Goal: Navigation & Orientation: Find specific page/section

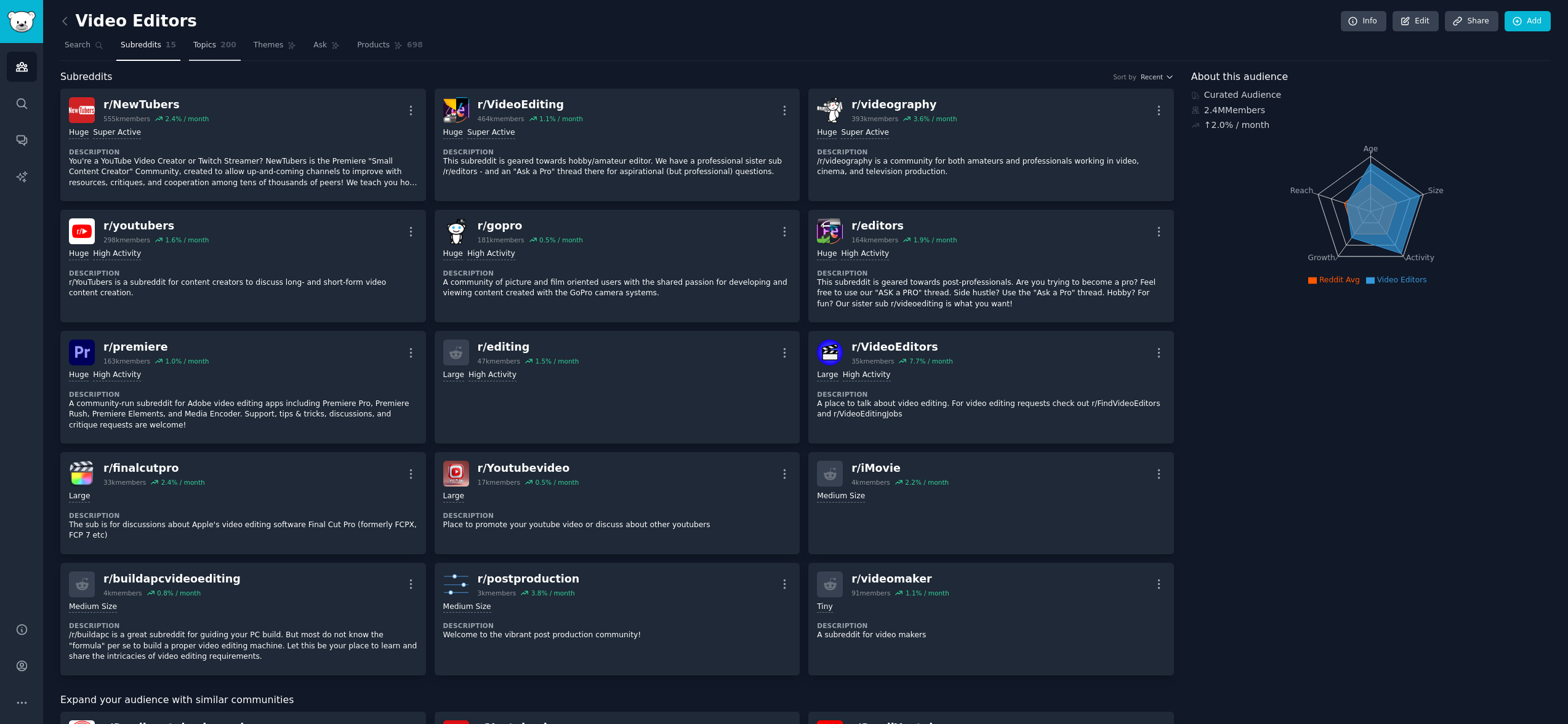
click at [195, 48] on span "Topics" at bounding box center [204, 45] width 22 height 11
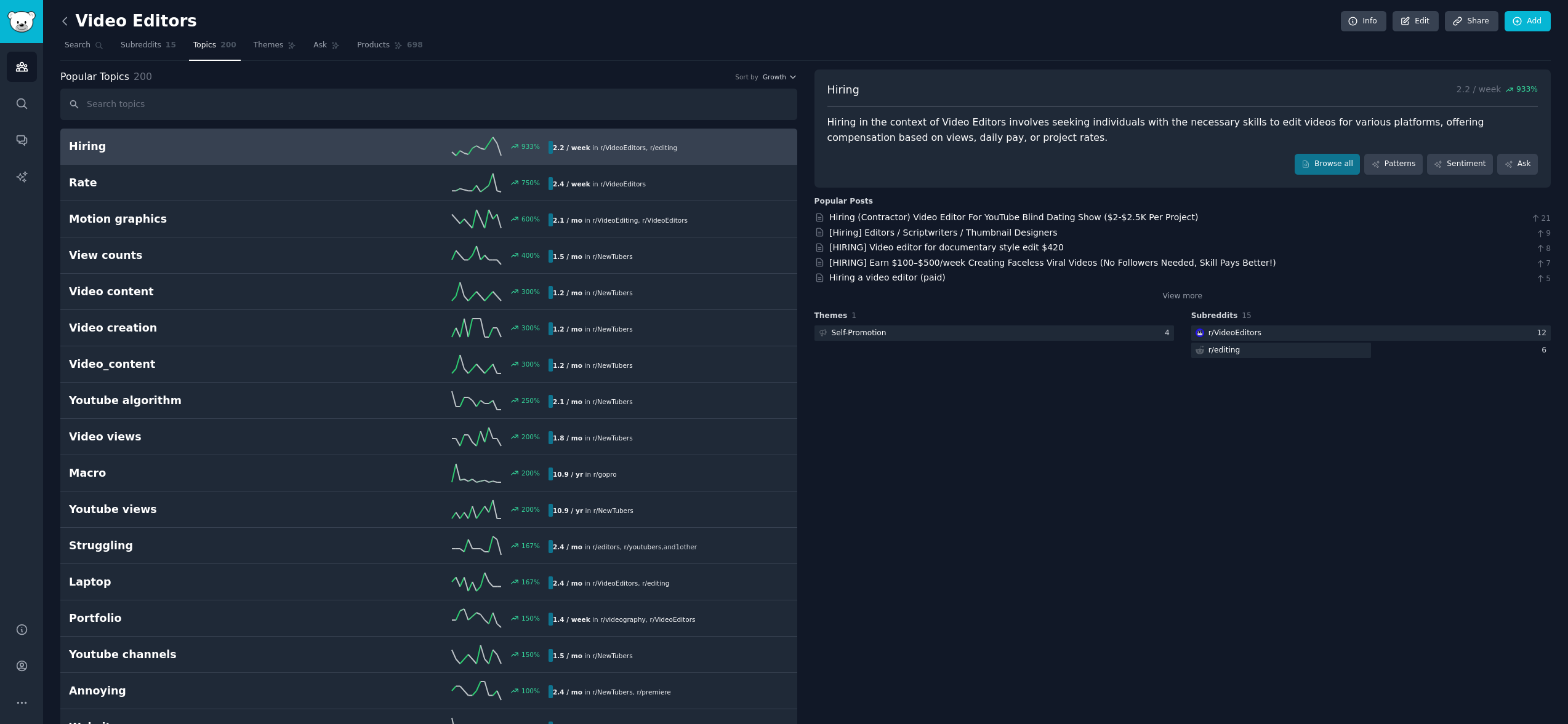
click at [67, 22] on icon at bounding box center [65, 21] width 13 height 13
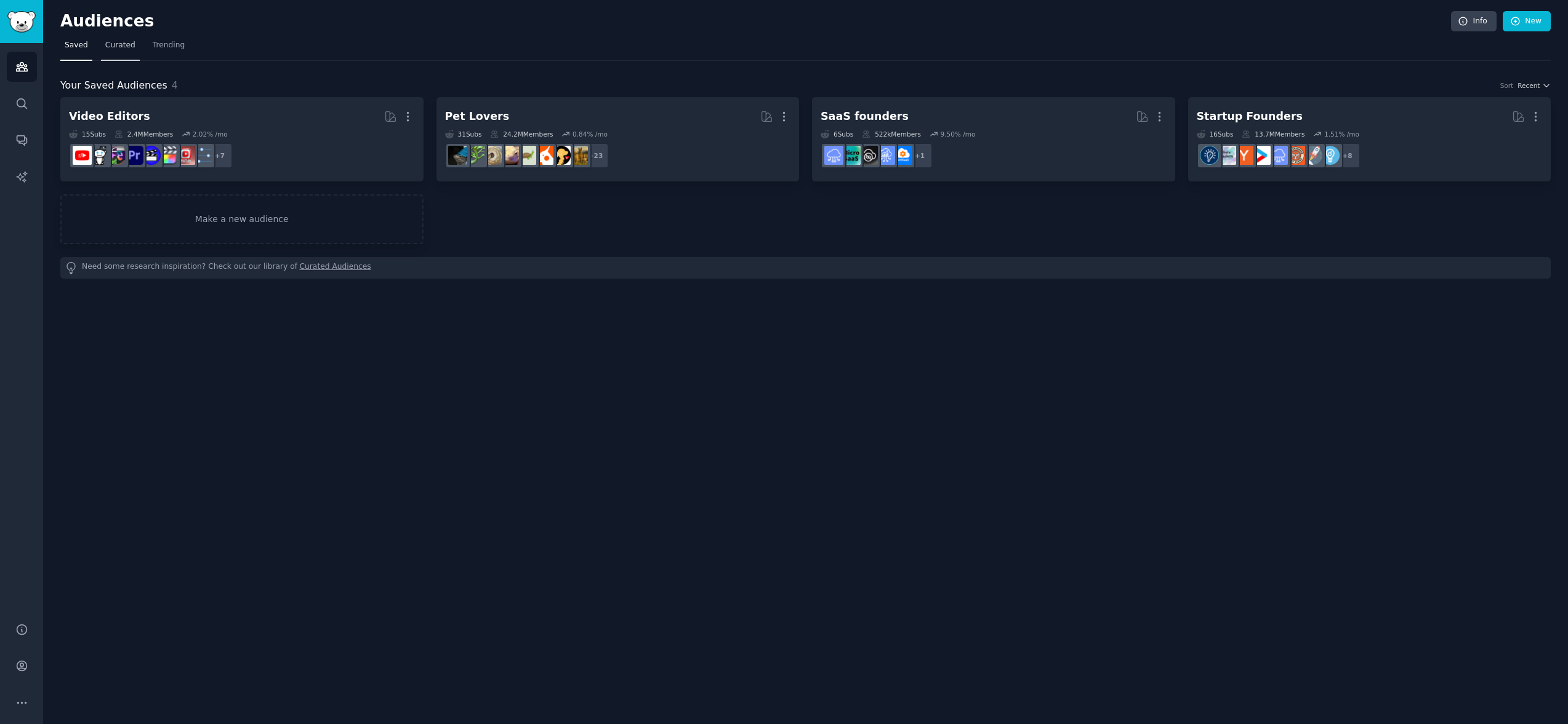
click at [110, 48] on span "Curated" at bounding box center [120, 45] width 30 height 11
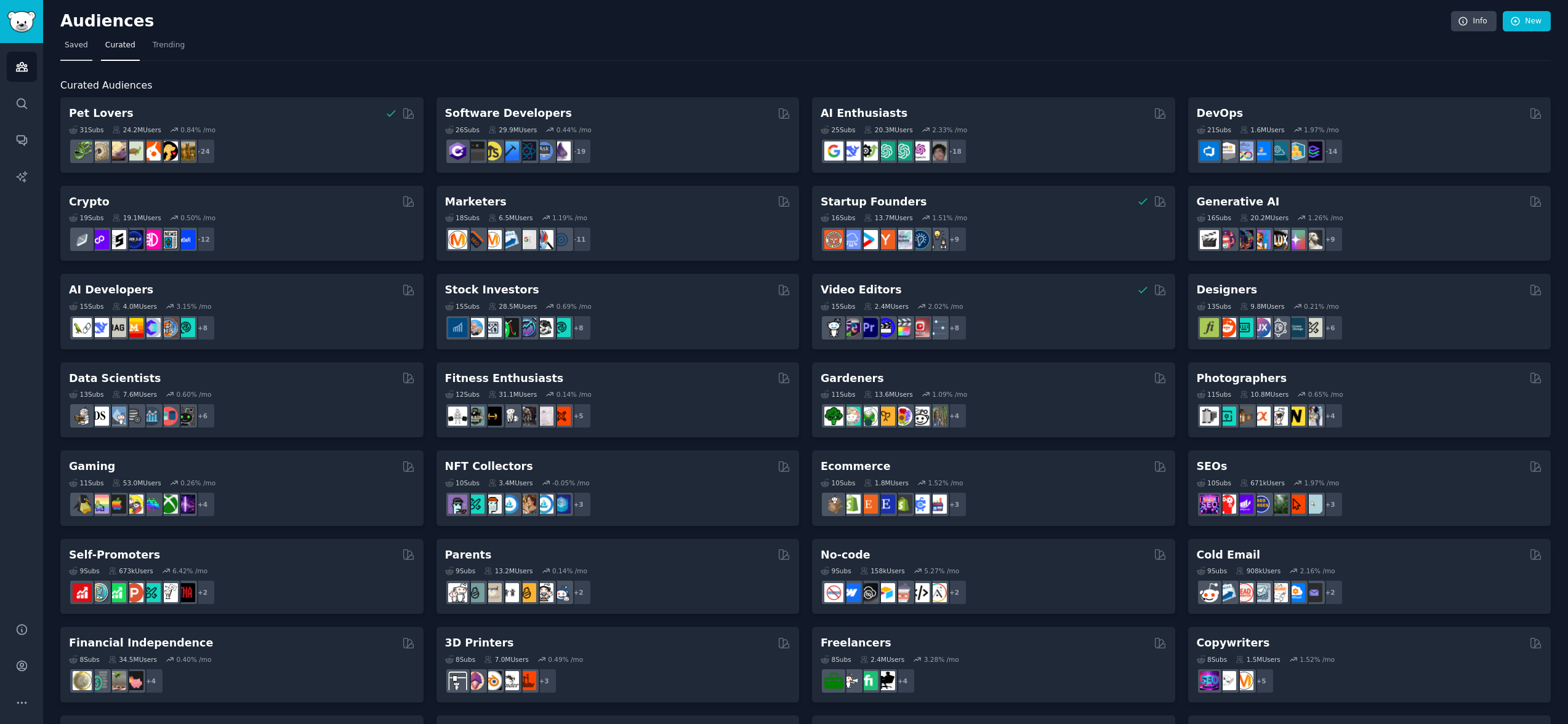
click at [85, 48] on span "Saved" at bounding box center [76, 45] width 23 height 11
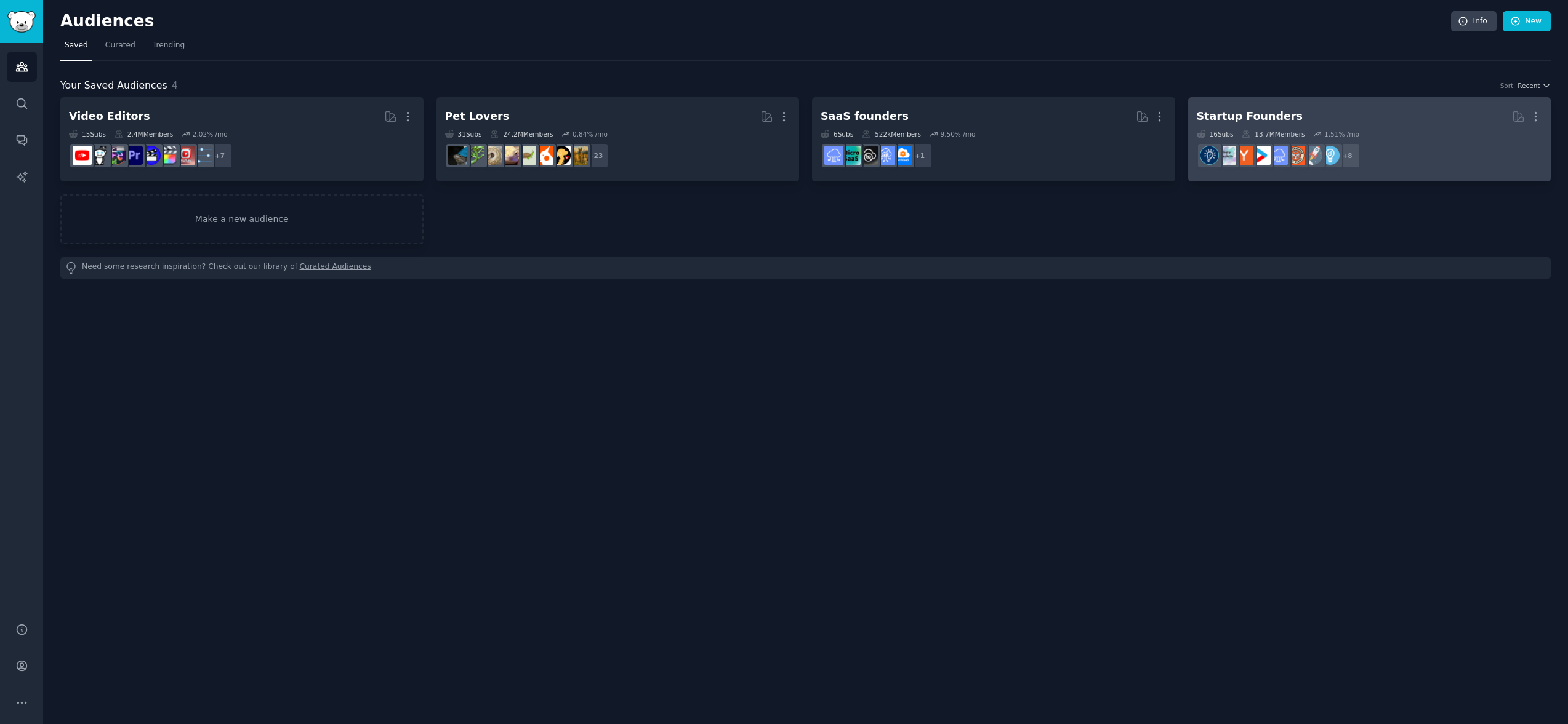
click at [1304, 114] on h2 "Startup Founders More" at bounding box center [1370, 116] width 346 height 22
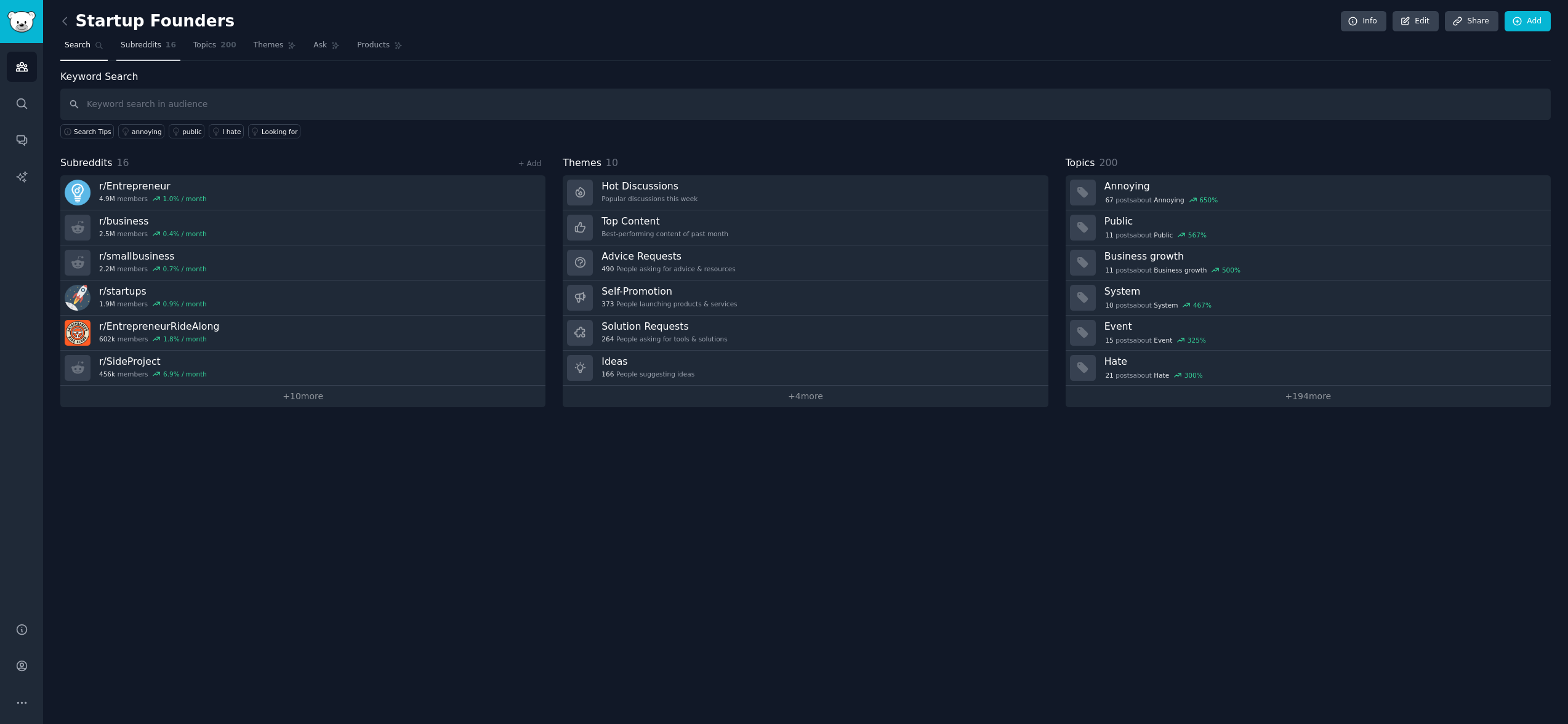
click at [139, 49] on span "Subreddits" at bounding box center [140, 45] width 41 height 11
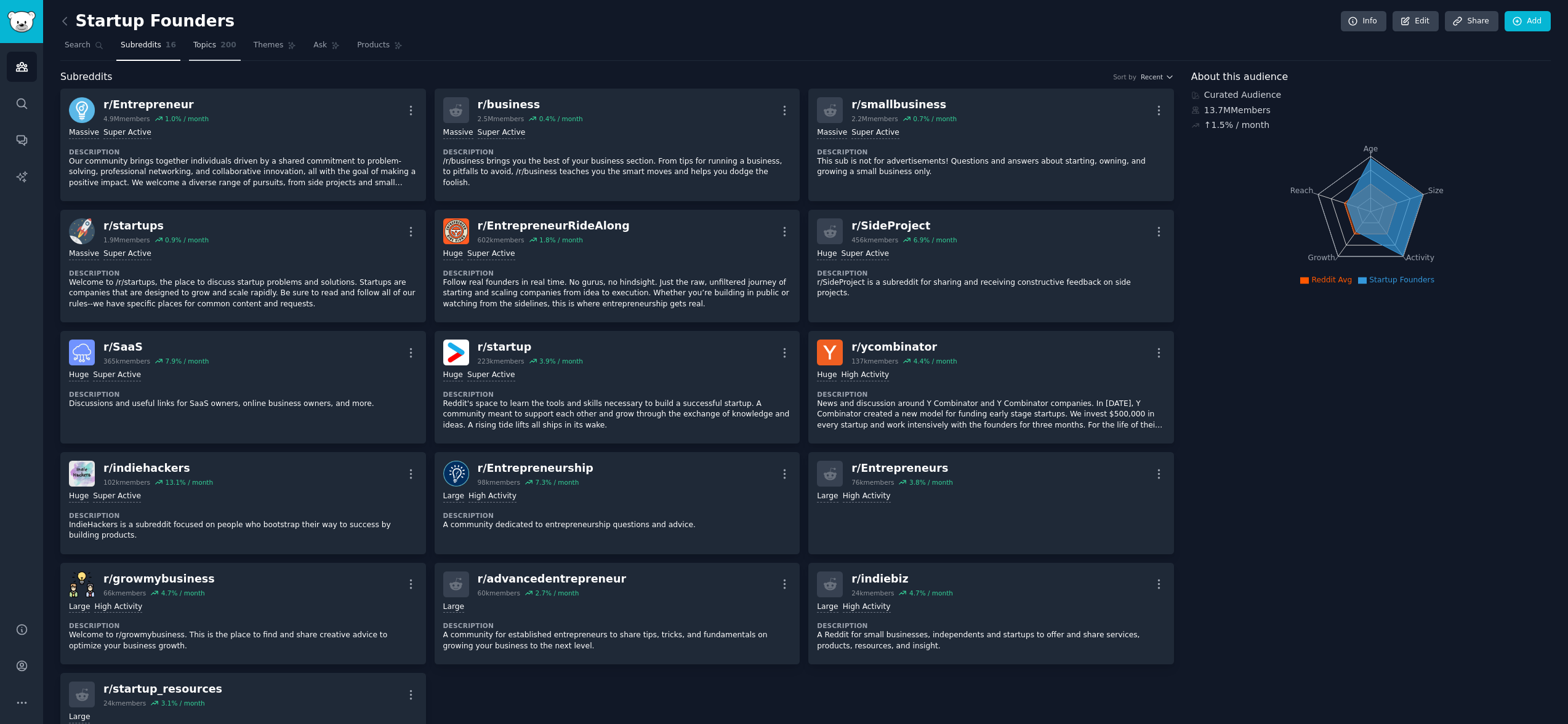
click at [201, 44] on span "Topics" at bounding box center [204, 45] width 22 height 11
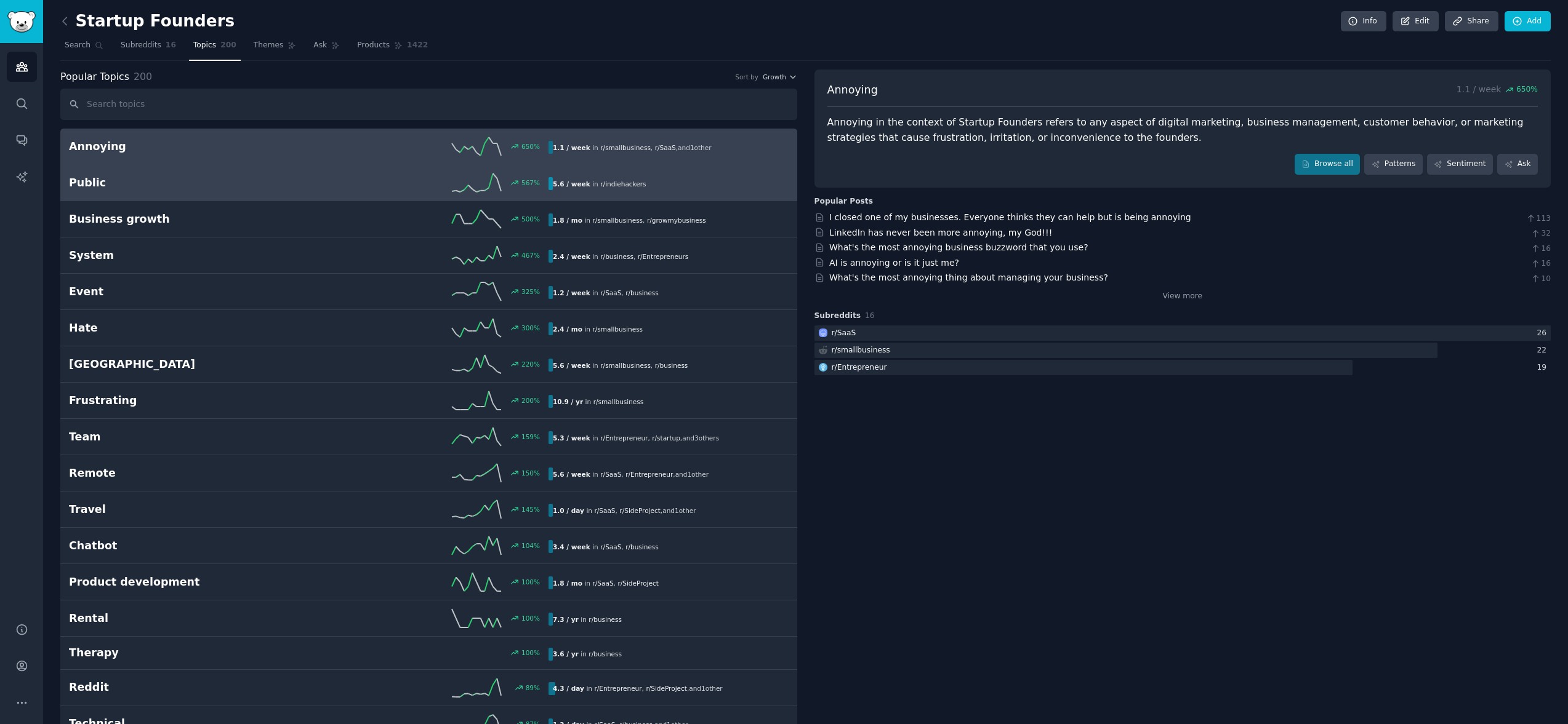
click at [167, 174] on div "Public 567 % 5.6 / week in r/ indiehackers" at bounding box center [429, 183] width 720 height 18
